Goal: Task Accomplishment & Management: Use online tool/utility

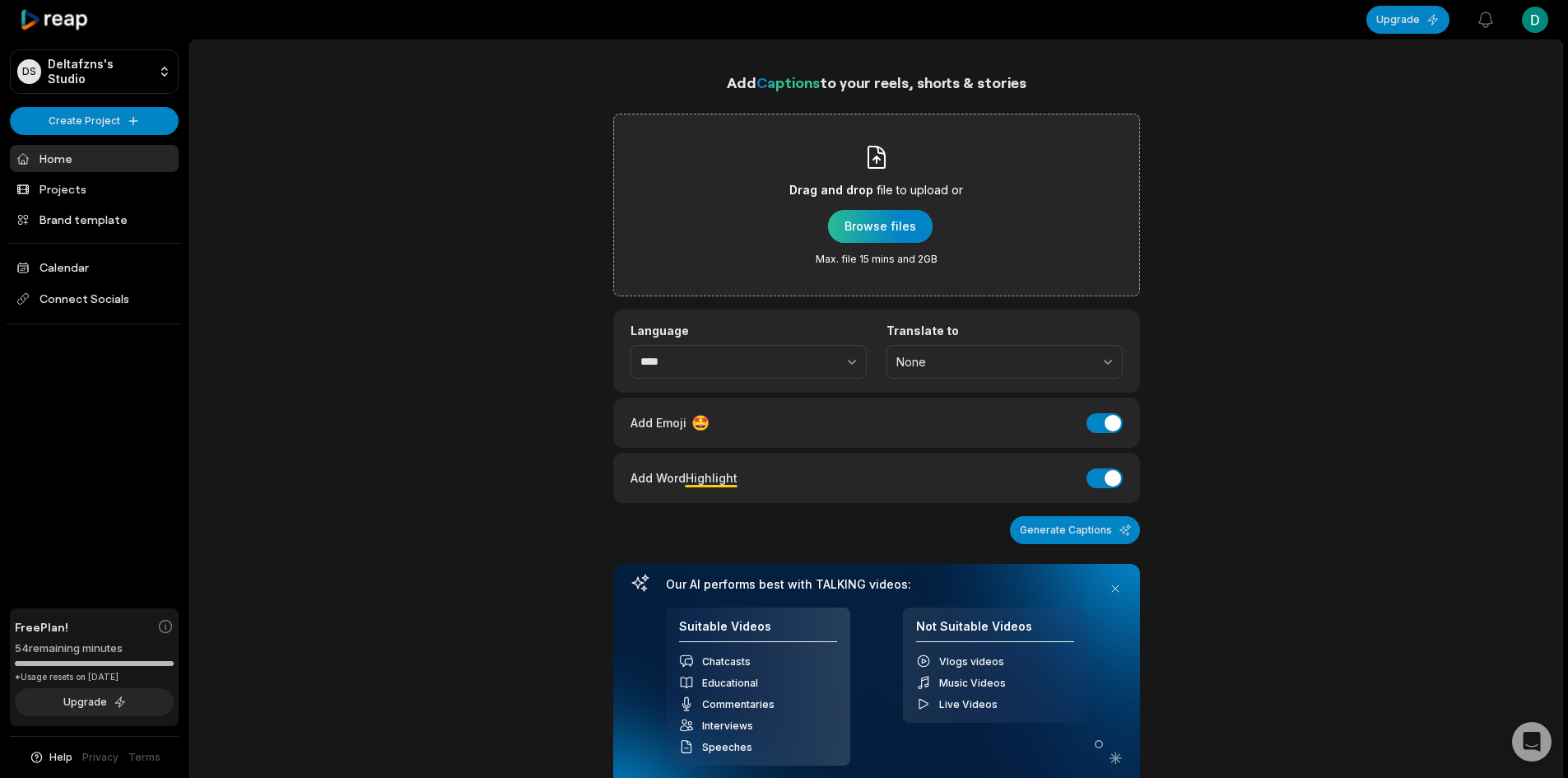
click at [872, 218] on div "button" at bounding box center [879, 226] width 104 height 33
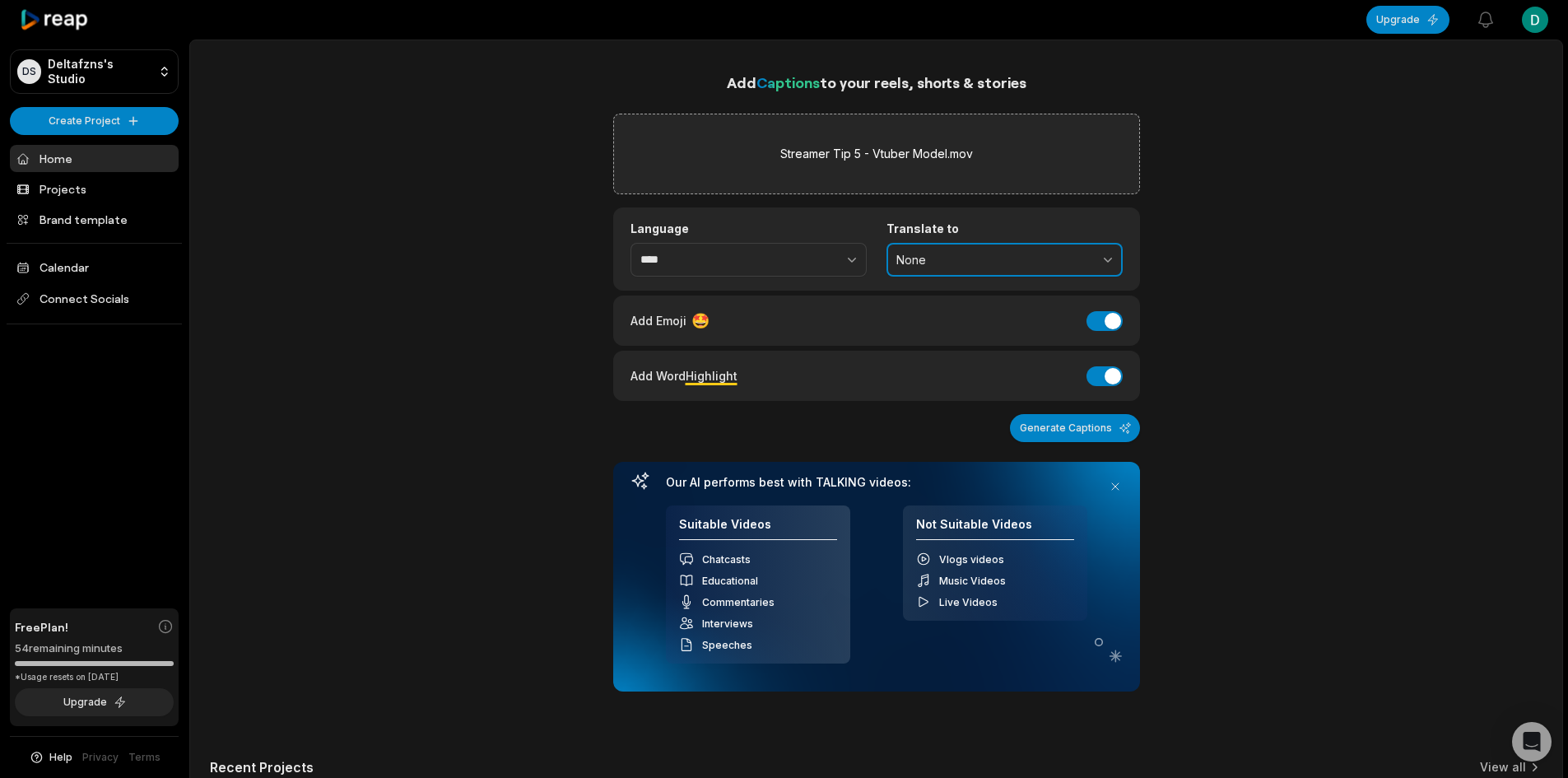
click at [1020, 262] on span "None" at bounding box center [993, 260] width 193 height 15
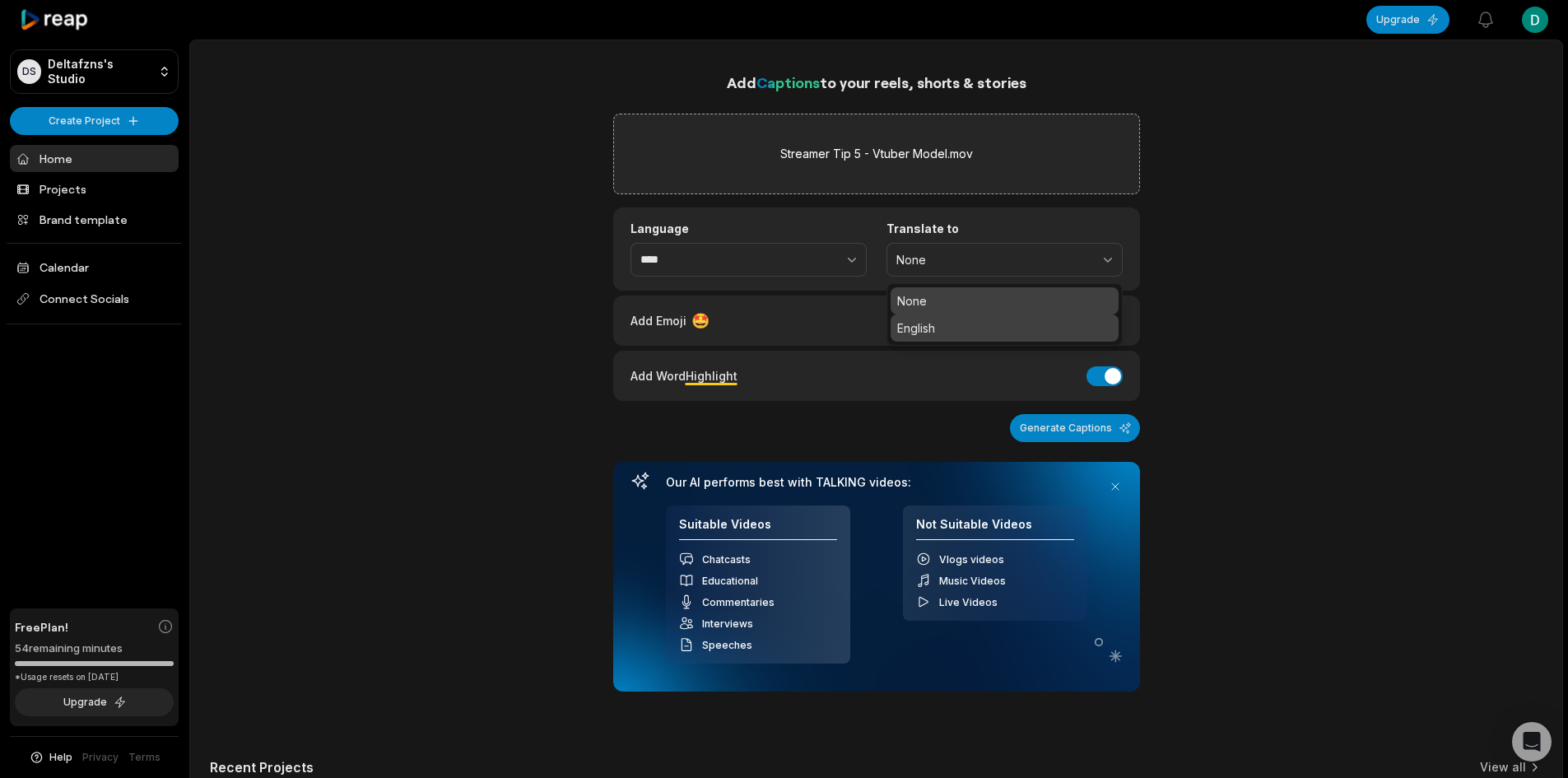
click at [981, 322] on p "English" at bounding box center [1004, 328] width 215 height 17
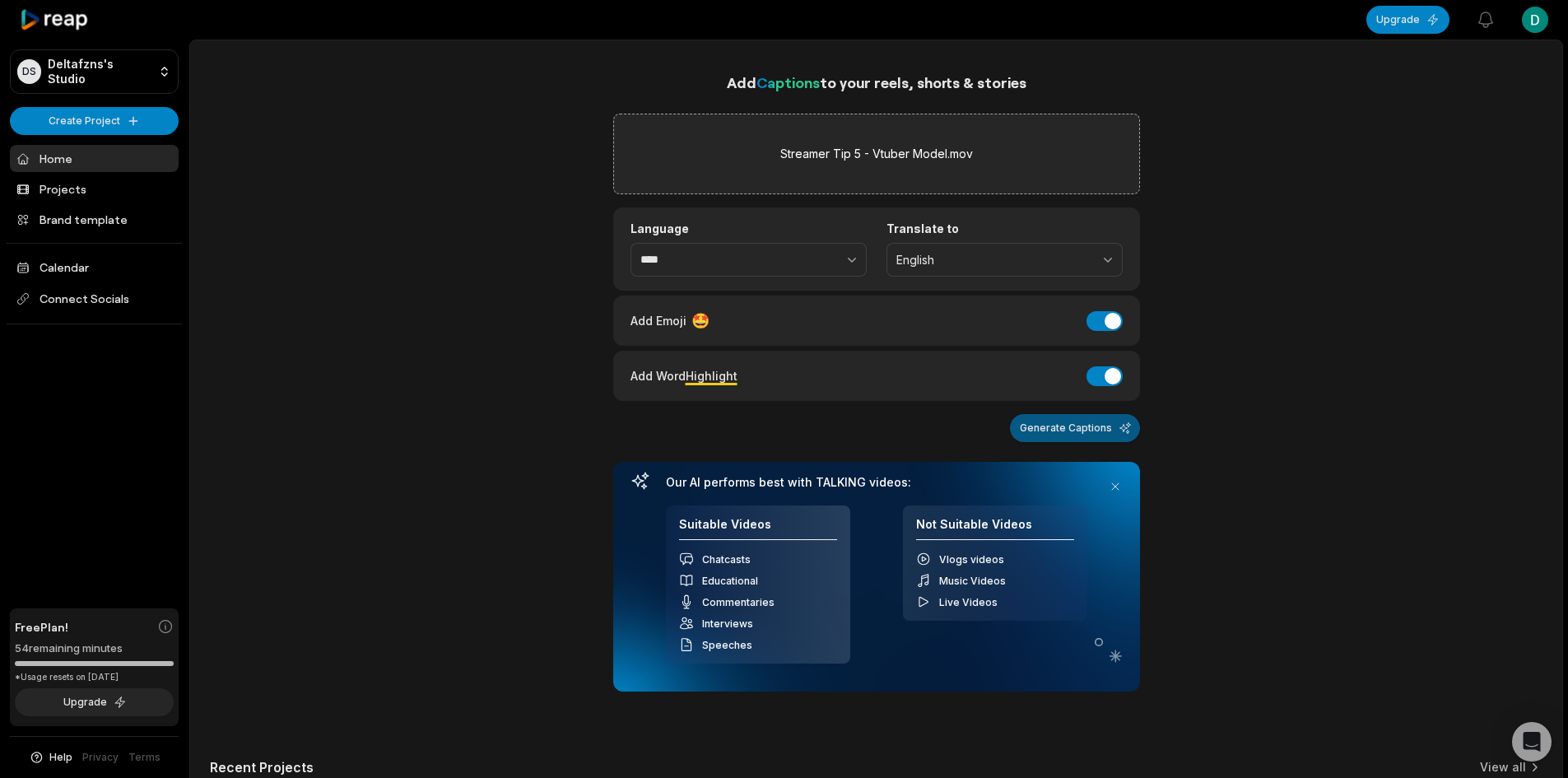
click at [1081, 419] on button "Generate Captions" at bounding box center [1074, 428] width 130 height 28
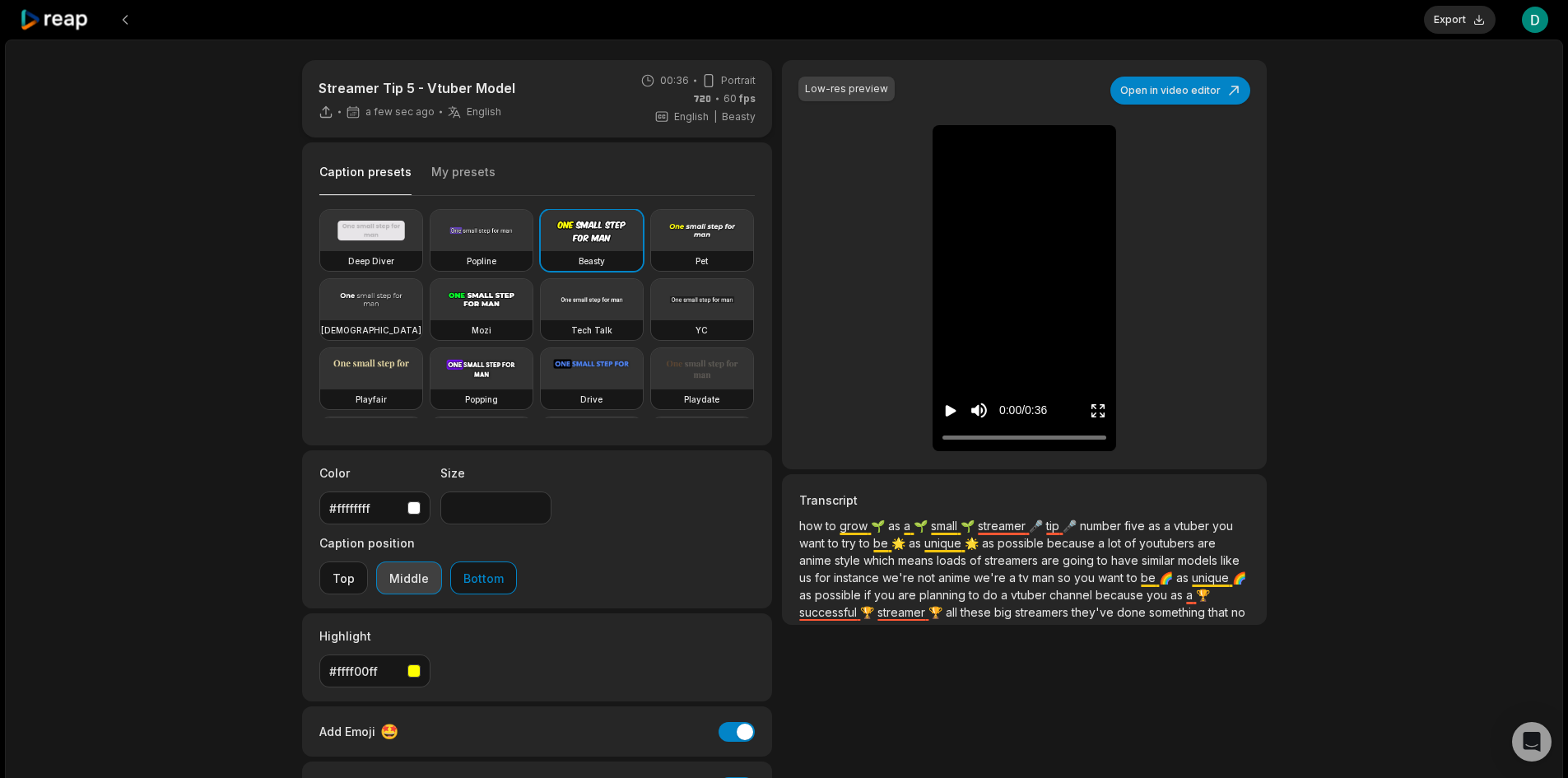
click at [442, 561] on button "Middle" at bounding box center [409, 577] width 66 height 33
drag, startPoint x: 928, startPoint y: 3, endPoint x: 823, endPoint y: 206, distance: 228.5
click at [823, 205] on div "Low-res preview Open in video editor 🌱 how how to to grow grow as as a a small …" at bounding box center [1024, 265] width 484 height 409
click at [951, 406] on icon "Play video" at bounding box center [951, 411] width 17 height 17
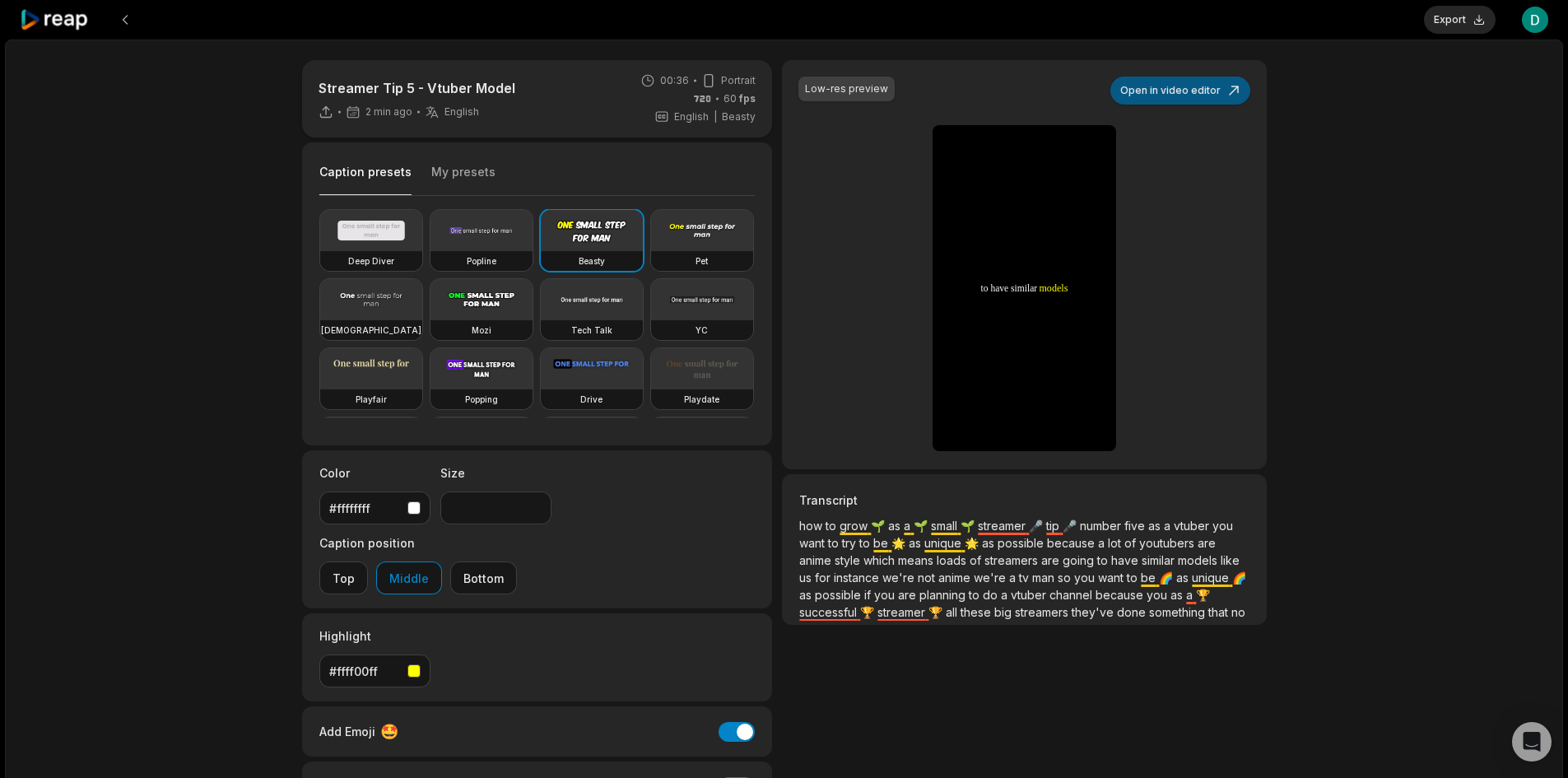
click at [1197, 88] on button "Open in video editor" at bounding box center [1180, 91] width 140 height 28
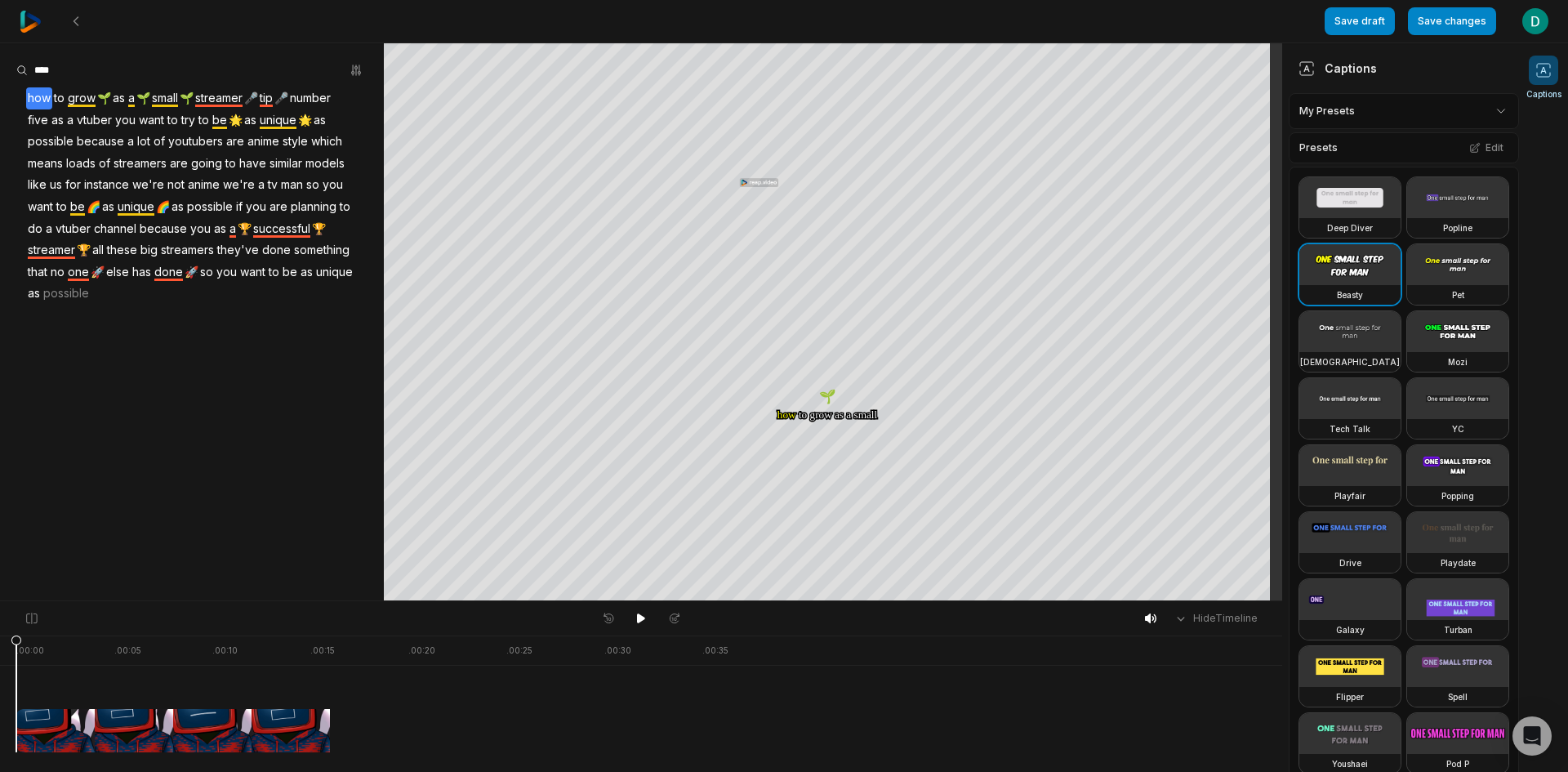
click at [223, 140] on span "youtubers" at bounding box center [196, 142] width 58 height 22
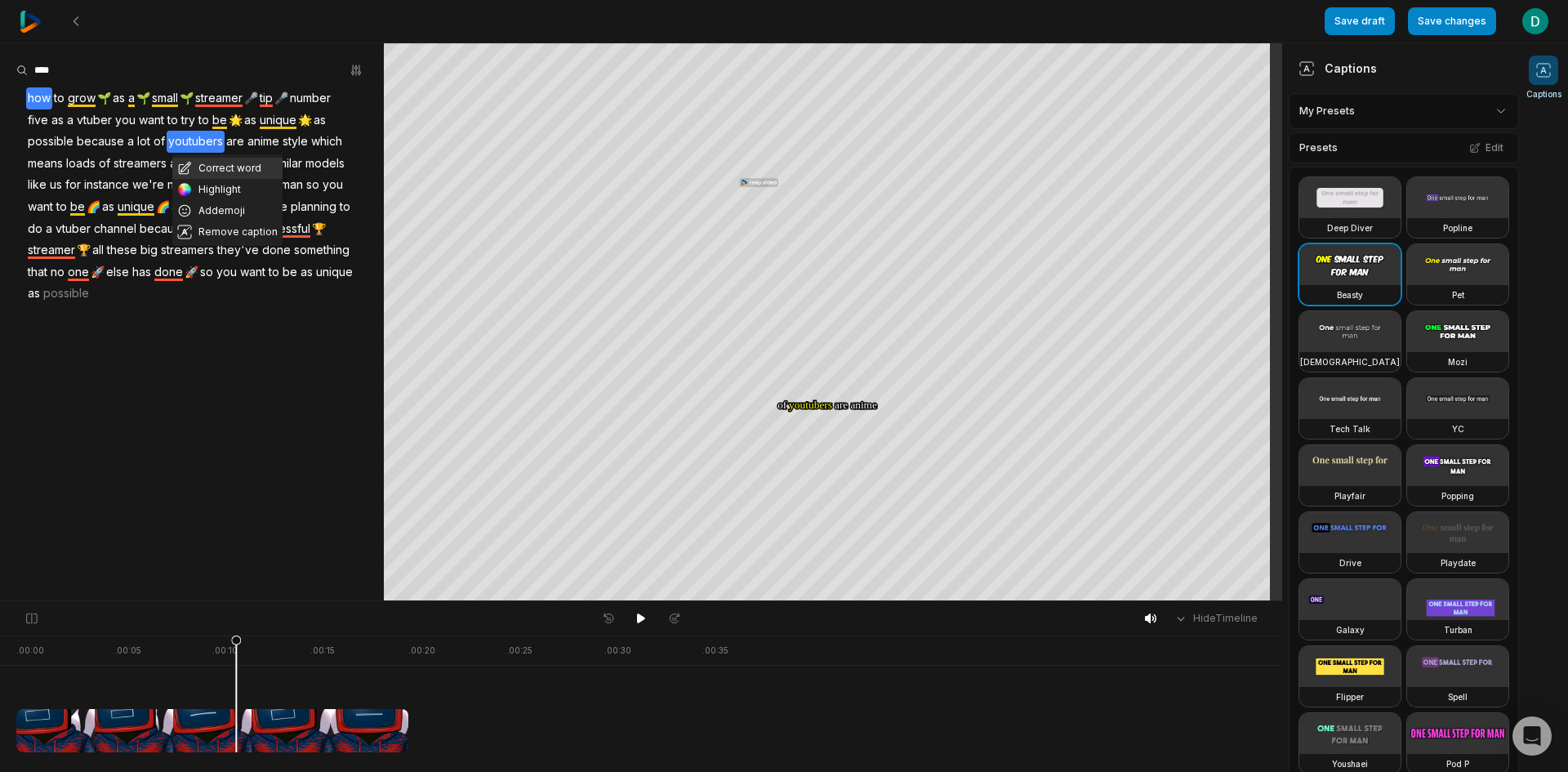
click at [223, 161] on button "Correct word" at bounding box center [227, 168] width 110 height 21
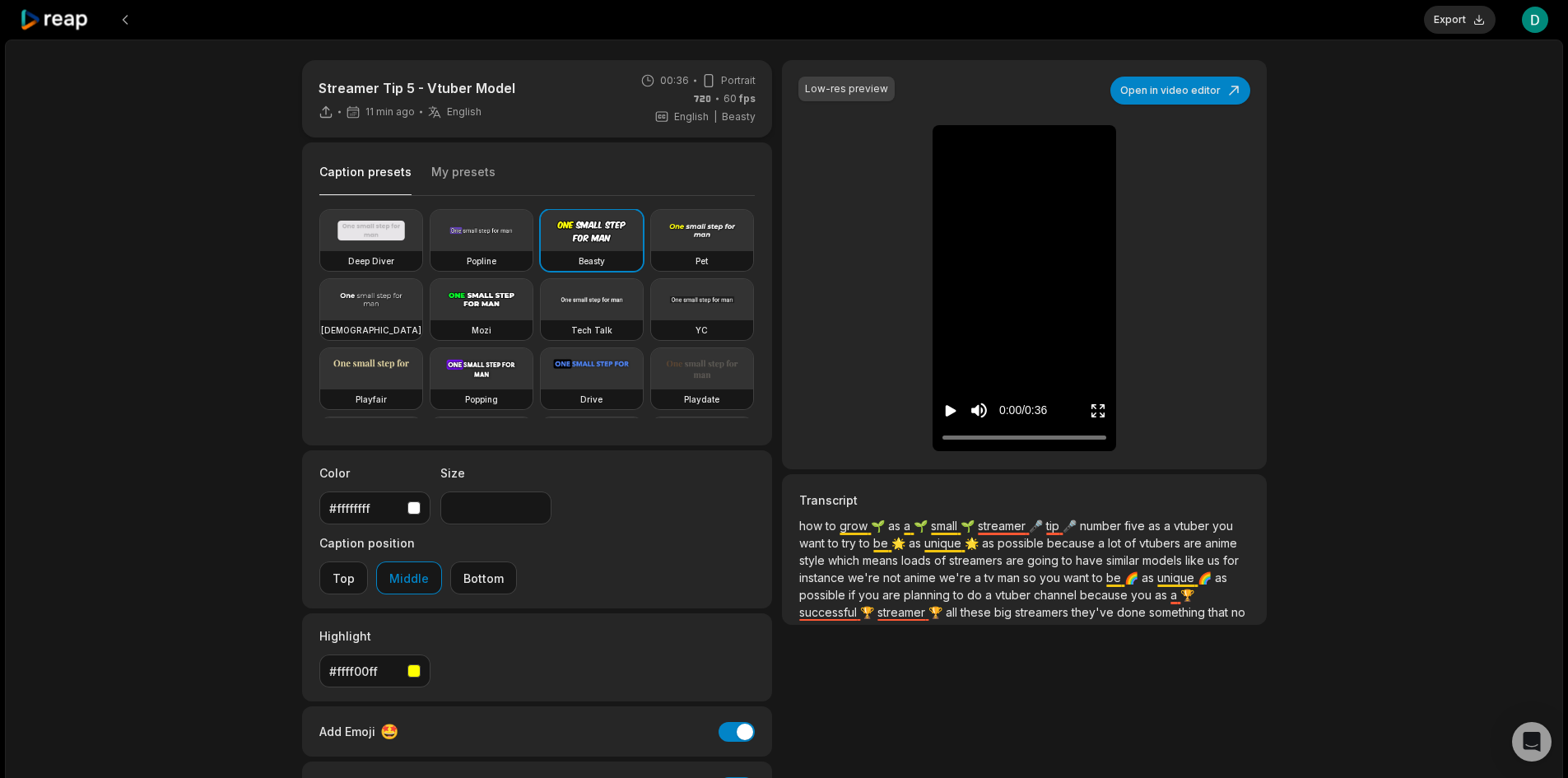
click at [1465, 0] on div "Export Open user menu" at bounding box center [1486, 20] width 124 height 39
click at [1458, 28] on button "Export" at bounding box center [1460, 20] width 71 height 28
click at [1447, 17] on button "Download" at bounding box center [1451, 20] width 89 height 28
drag, startPoint x: 1430, startPoint y: 149, endPoint x: 1267, endPoint y: 129, distance: 164.2
click at [1427, 151] on div "Streamer Tip 5 - Vtuber Model 20 min ago English en 00:36 Portrait 60 fps Engli…" at bounding box center [784, 487] width 1558 height 895
